Goal: Find specific page/section: Find specific page/section

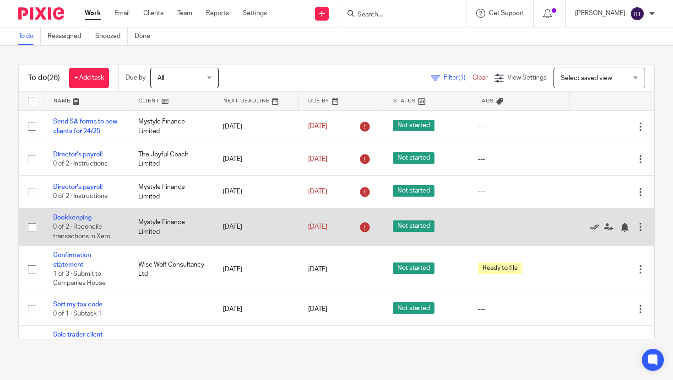
click at [594, 229] on icon at bounding box center [594, 227] width 9 height 9
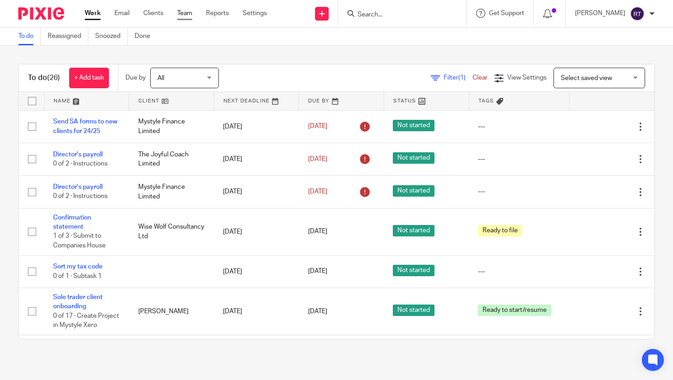
click at [183, 14] on link "Team" at bounding box center [184, 13] width 15 height 9
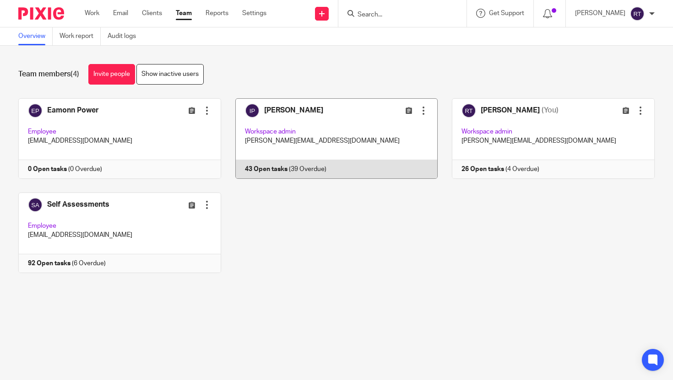
click at [272, 159] on link at bounding box center [329, 138] width 217 height 81
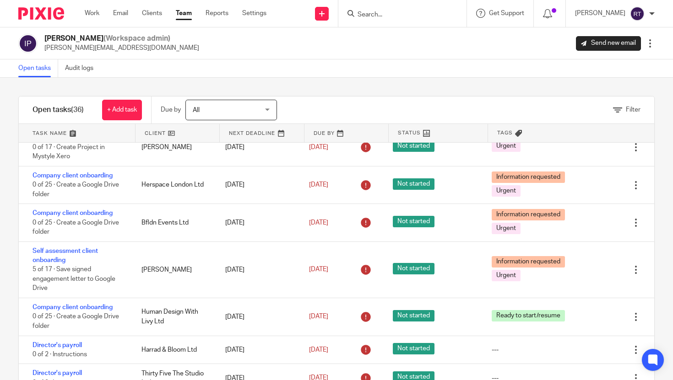
scroll to position [524, 0]
